Goal: Find specific page/section: Find specific page/section

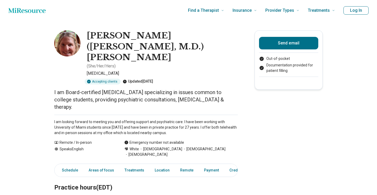
click at [31, 11] on icon "Home page" at bounding box center [26, 10] width 37 height 5
